Goal: Task Accomplishment & Management: Manage account settings

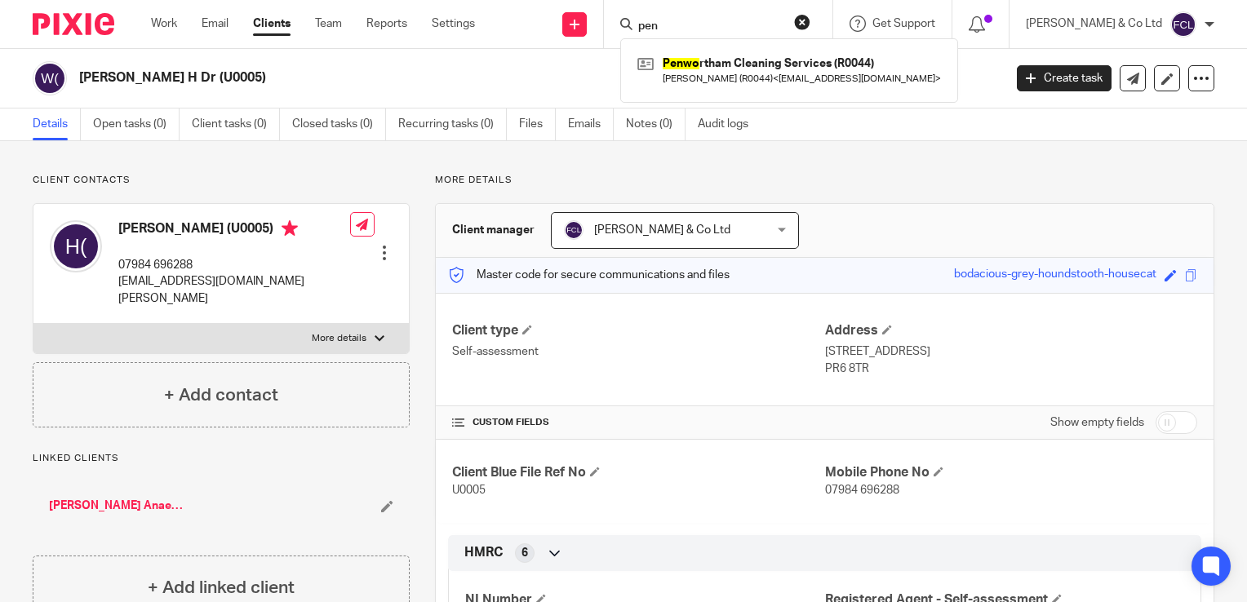
scroll to position [622, 0]
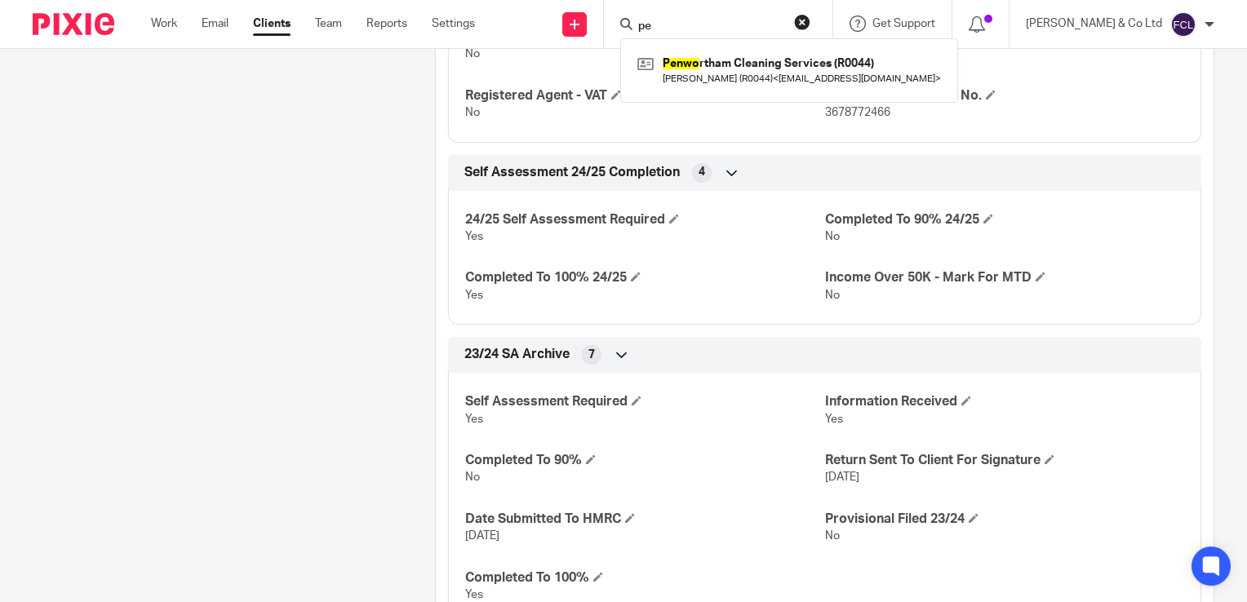
type input "p"
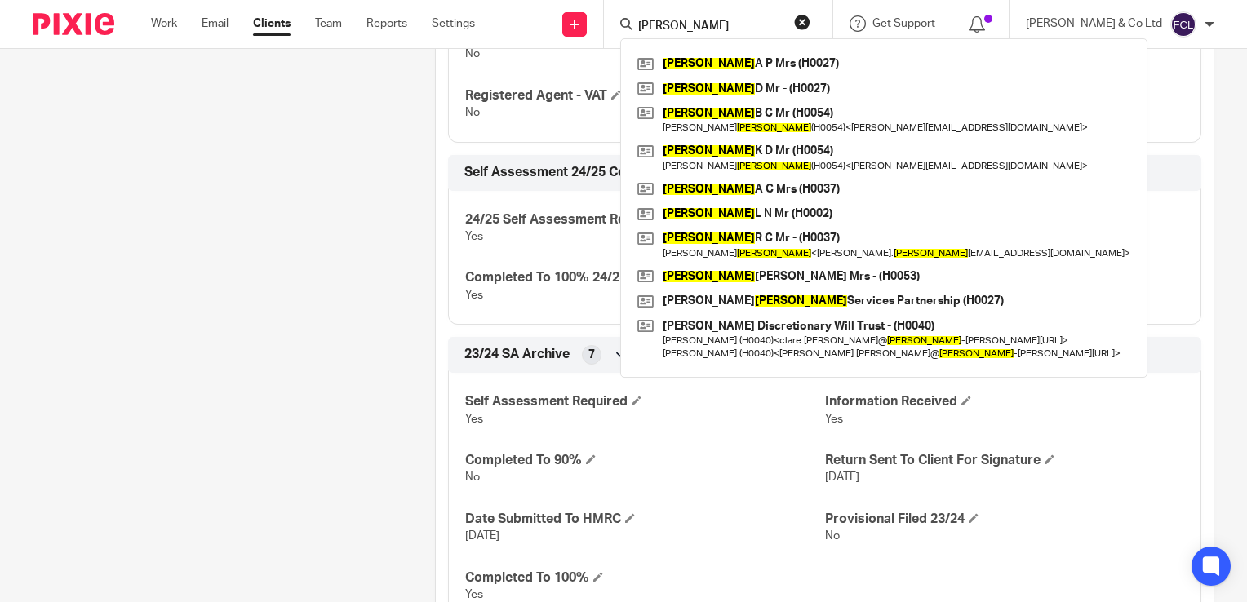
type input "harrison"
drag, startPoint x: 751, startPoint y: 31, endPoint x: 598, endPoint y: 24, distance: 152.8
click at [598, 24] on div "Send new email Create task Add client Request signature harrison Harrison A P M…" at bounding box center [874, 24] width 748 height 48
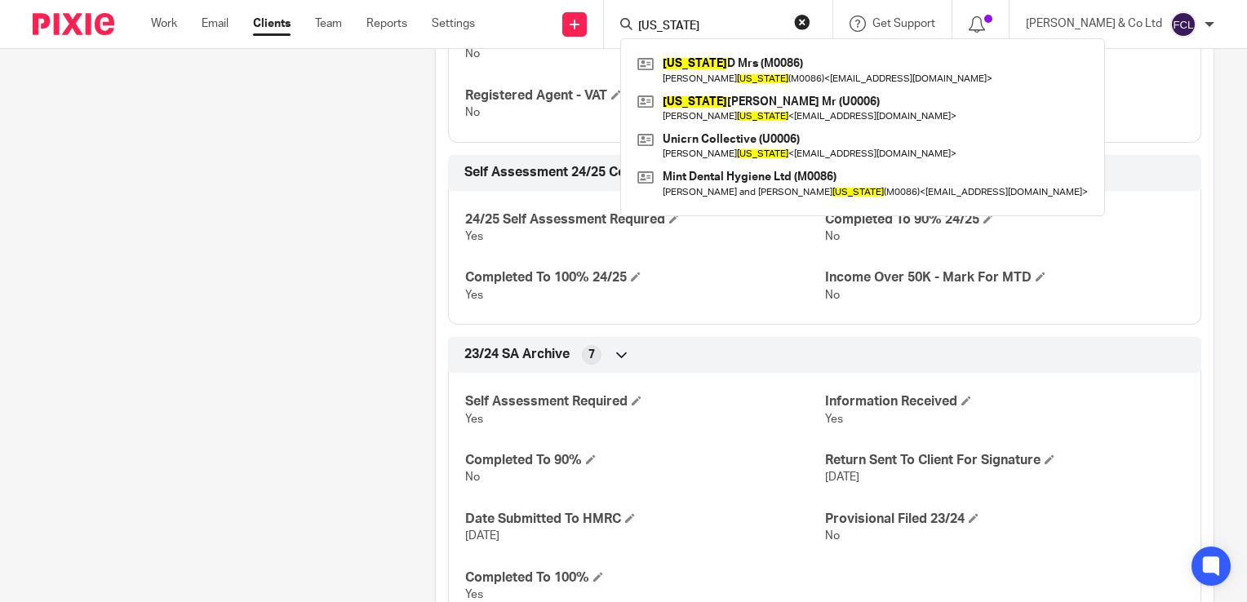
type input "washington"
drag, startPoint x: 208, startPoint y: 208, endPoint x: 330, endPoint y: 139, distance: 140.0
click at [208, 207] on div "Client contacts Haroon Waqar-Uddin (U0005) 07984 696288 email@haroonwaqar-uddin…" at bounding box center [208, 330] width 402 height 1557
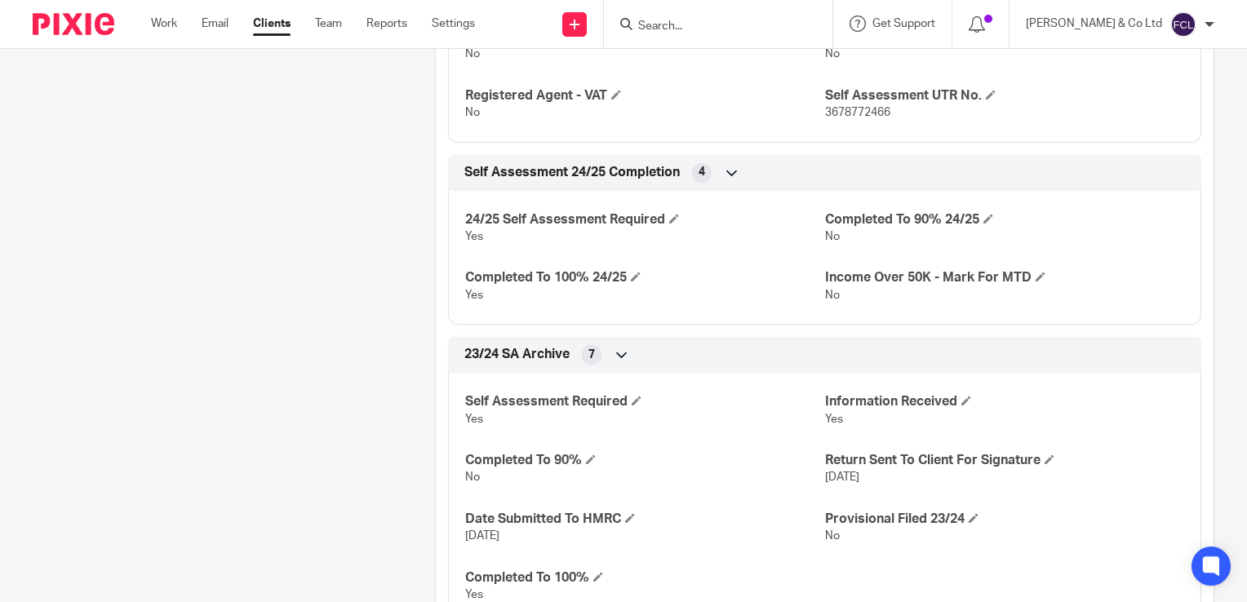
click at [742, 20] on input "Search" at bounding box center [710, 27] width 147 height 15
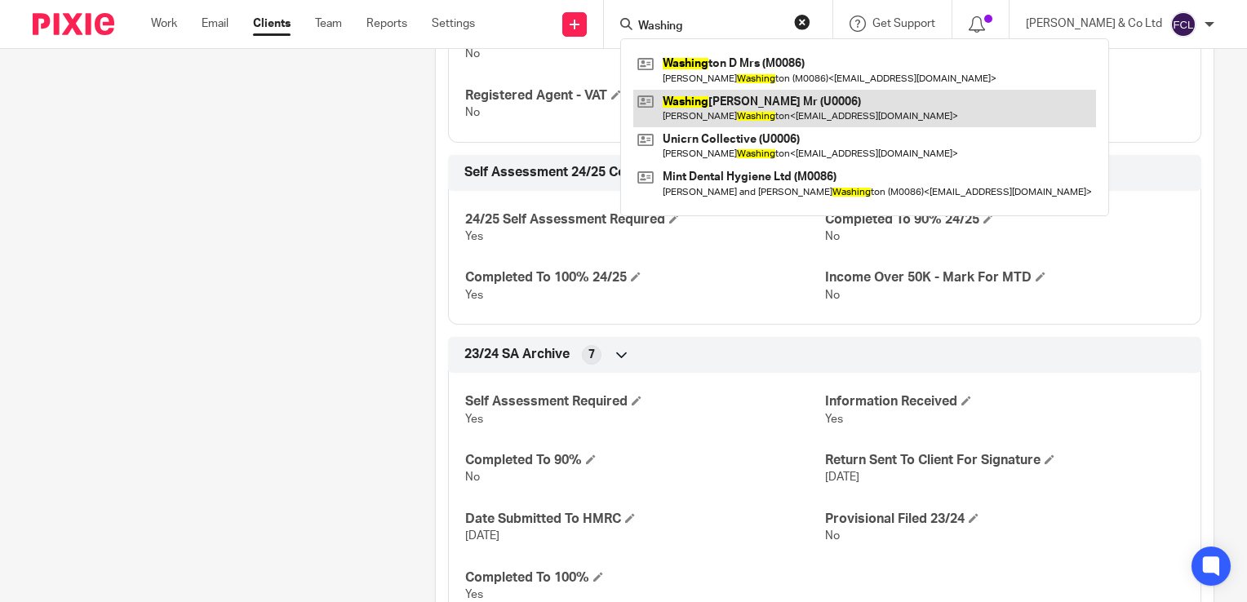
type input "Washing"
click at [781, 109] on link at bounding box center [864, 109] width 463 height 38
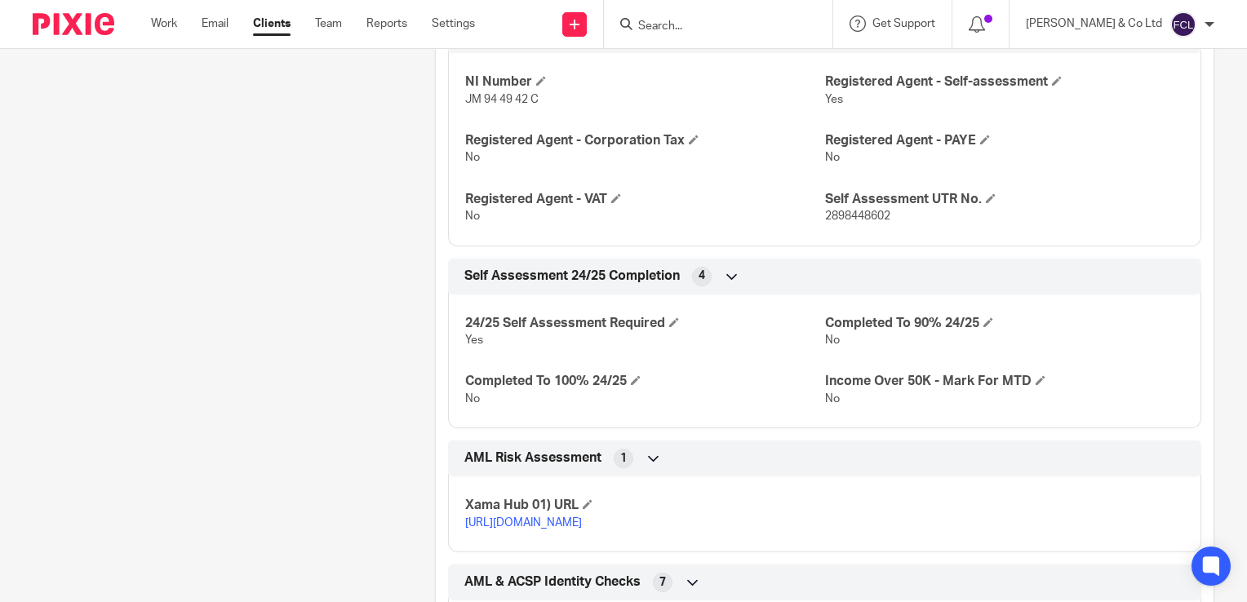
scroll to position [633, 0]
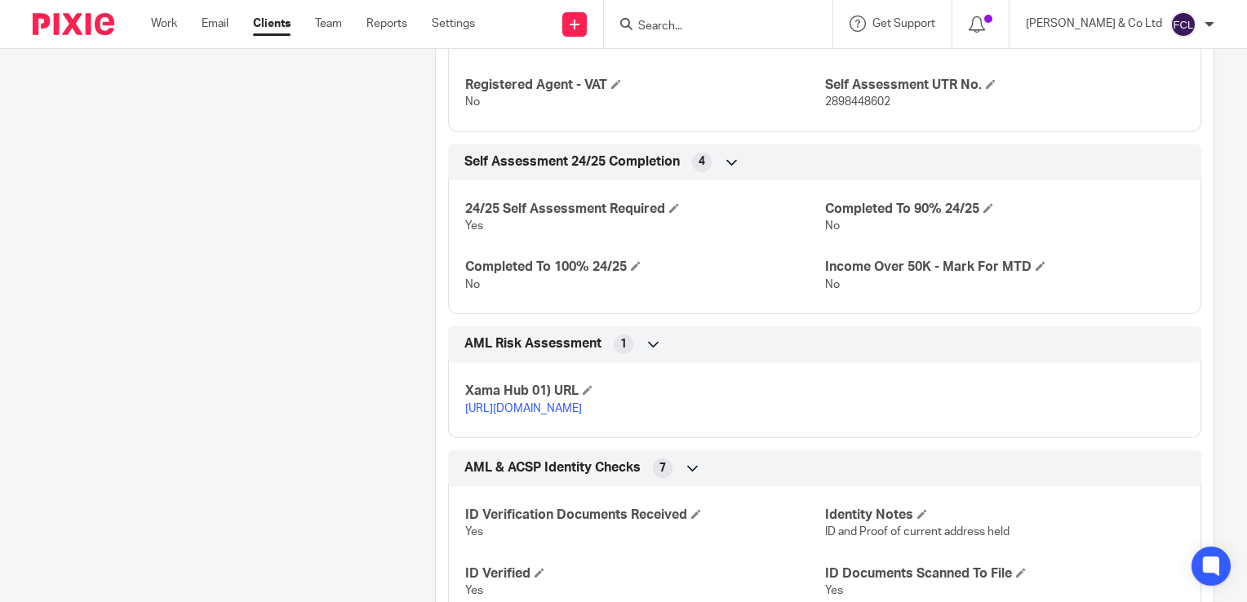
click at [742, 26] on input "Search" at bounding box center [710, 27] width 147 height 15
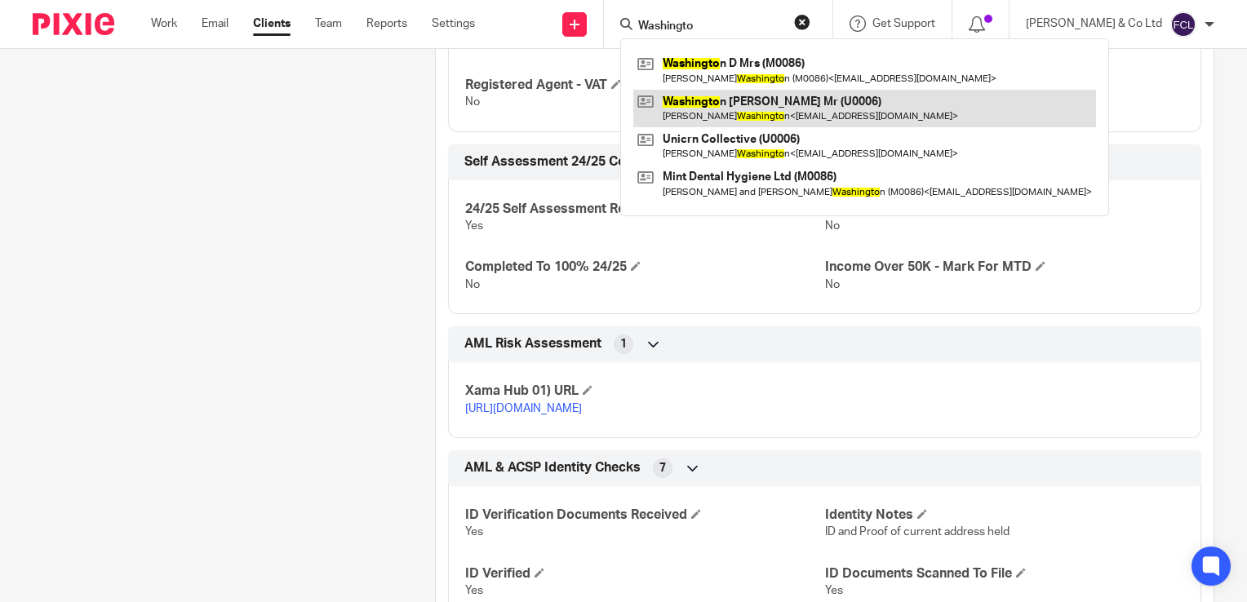
type input "Washingto"
click at [751, 106] on link at bounding box center [864, 109] width 463 height 38
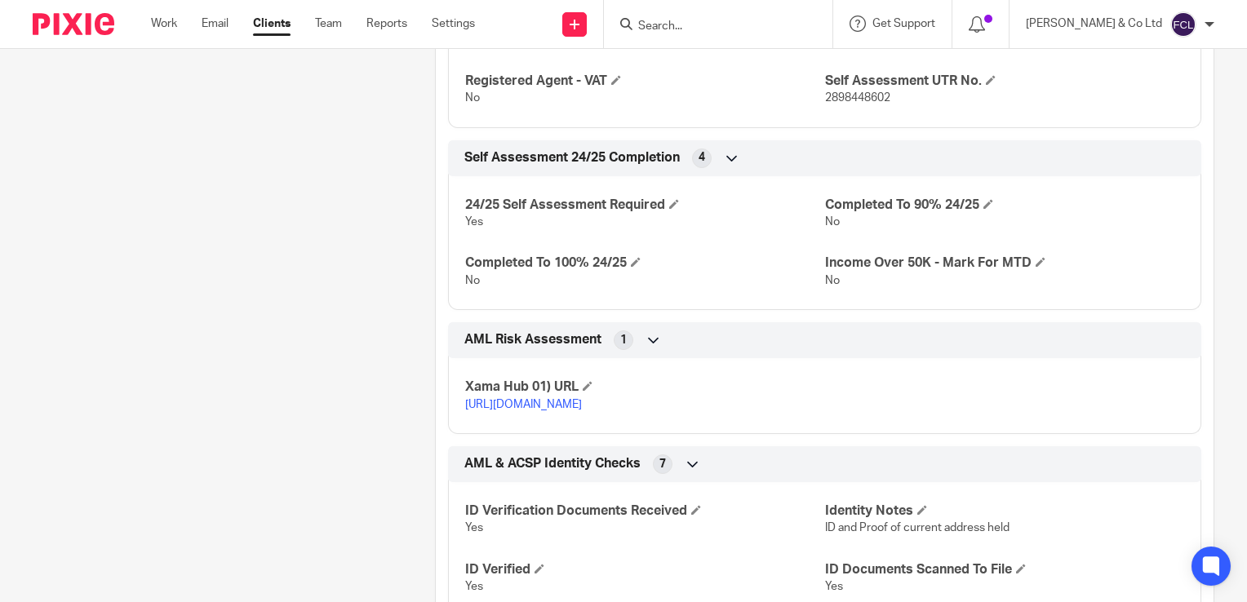
scroll to position [640, 0]
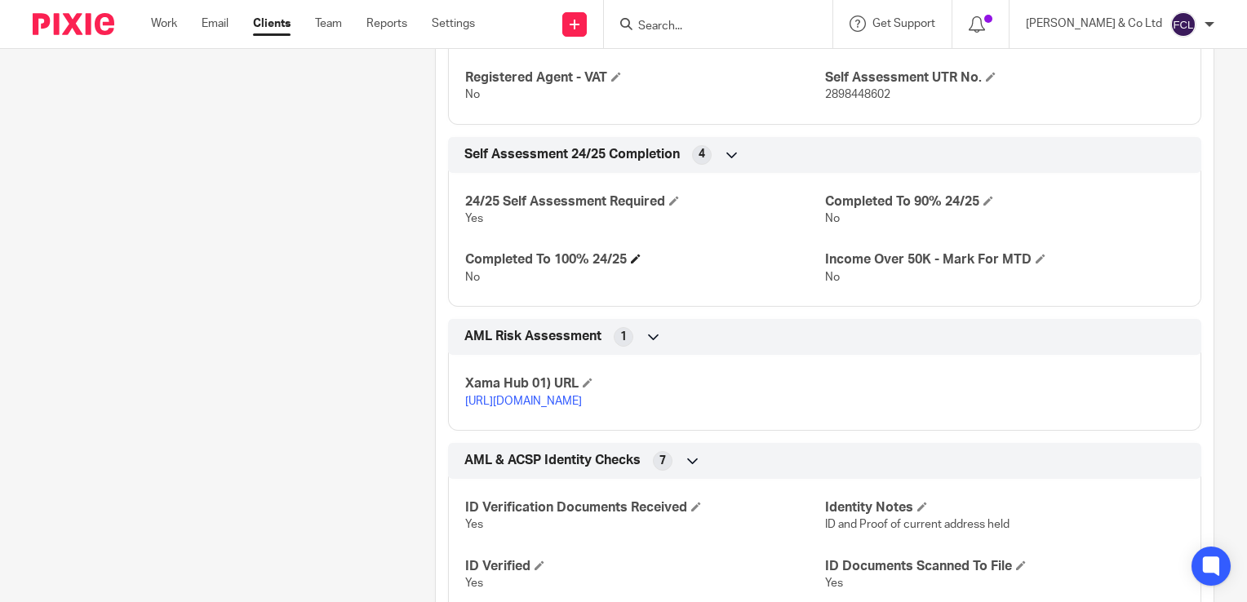
click at [628, 260] on h4 "Completed To 100% 24/25" at bounding box center [644, 259] width 359 height 17
click at [640, 264] on h4 "Completed To 100% 24/25" at bounding box center [644, 259] width 359 height 17
click at [640, 262] on span at bounding box center [636, 259] width 10 height 10
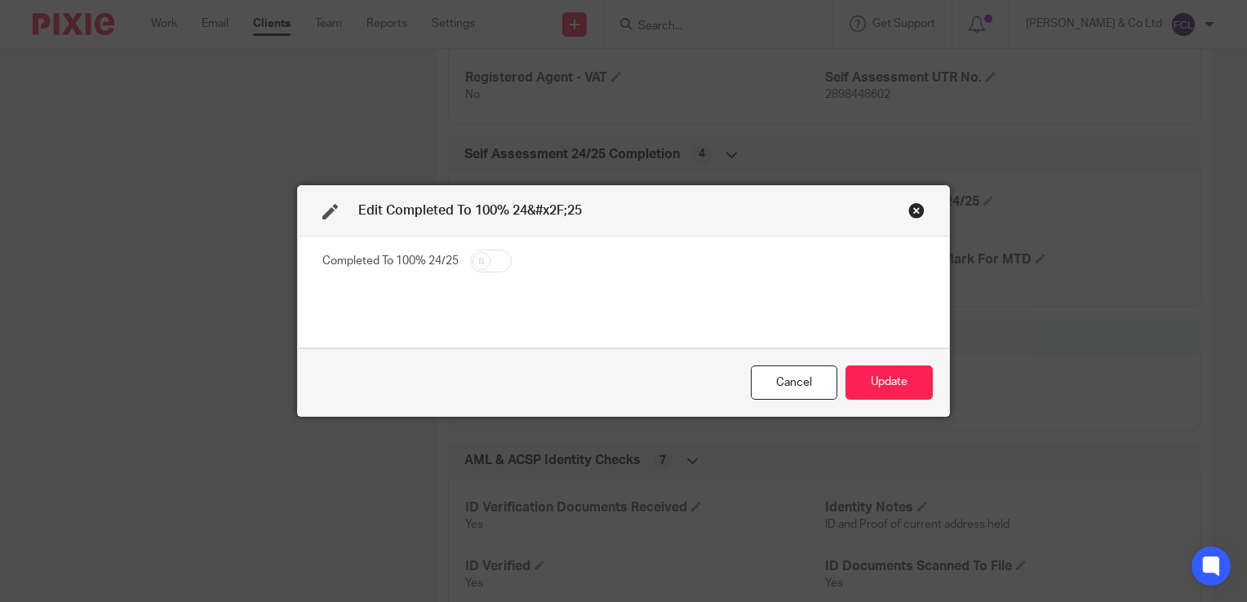
click at [498, 260] on input "checkbox" at bounding box center [491, 261] width 42 height 23
checkbox input "true"
click at [894, 374] on button "Update" at bounding box center [889, 383] width 87 height 35
